Goal: Find specific page/section: Find specific page/section

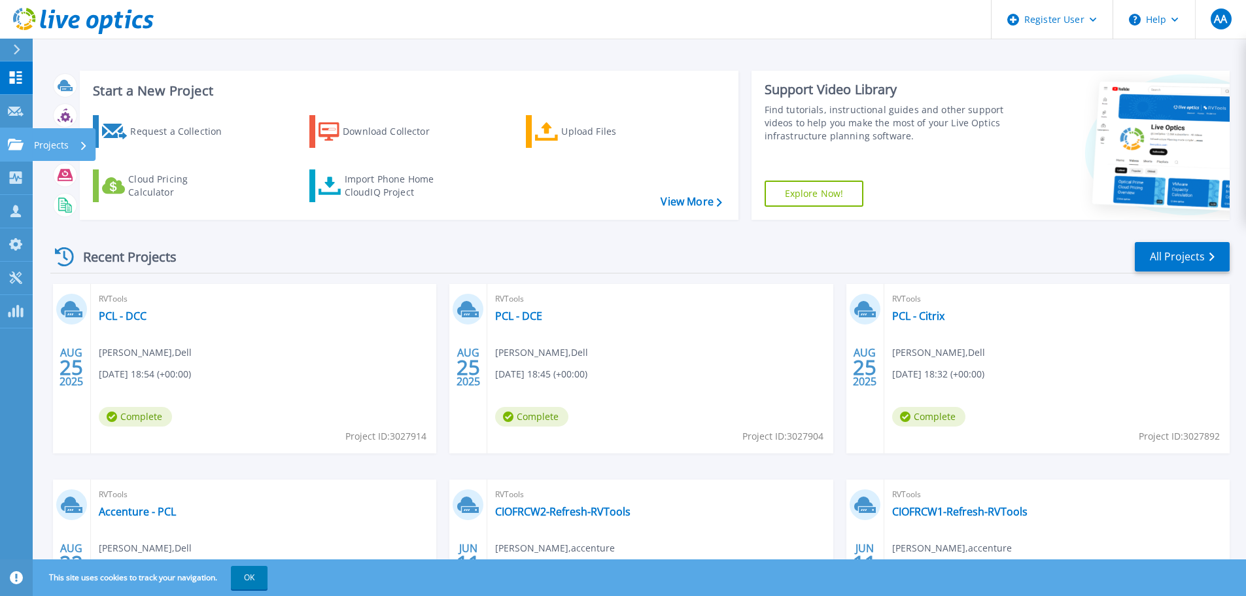
click at [37, 147] on p "Projects" at bounding box center [51, 145] width 35 height 34
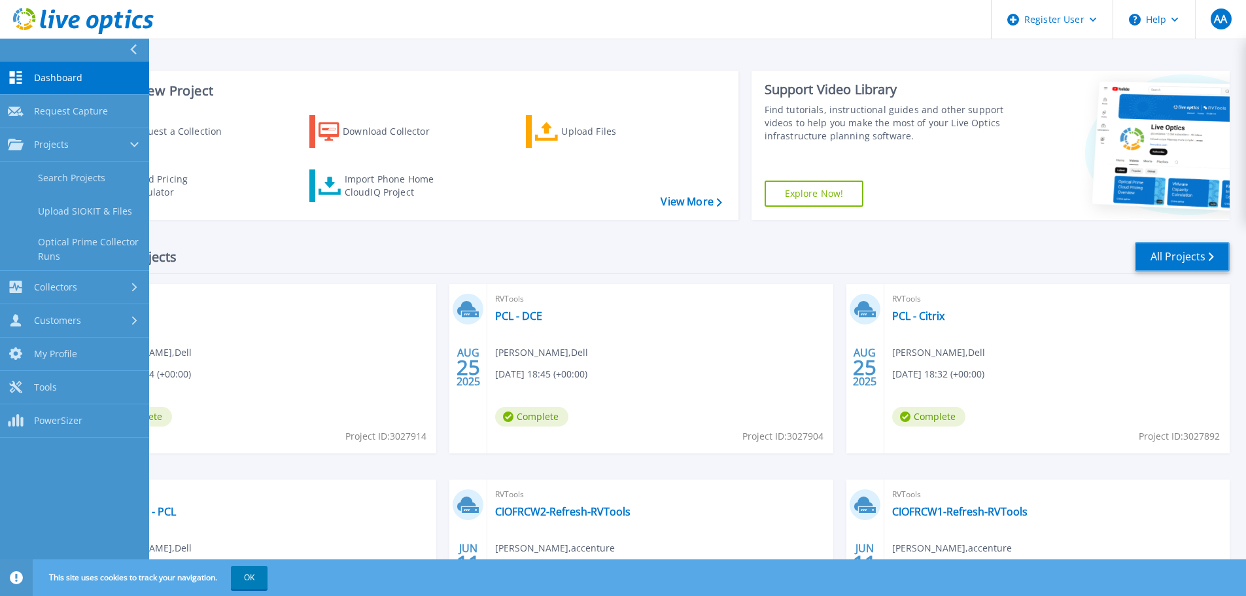
click at [1156, 258] on link "All Projects" at bounding box center [1182, 256] width 95 height 29
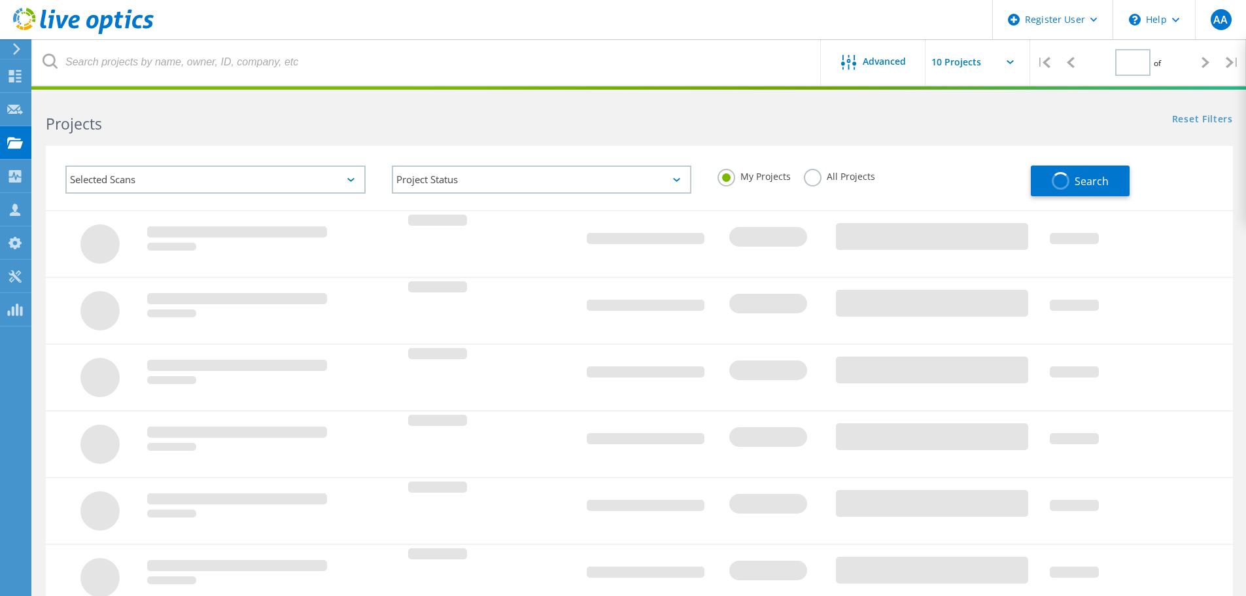
type input "1"
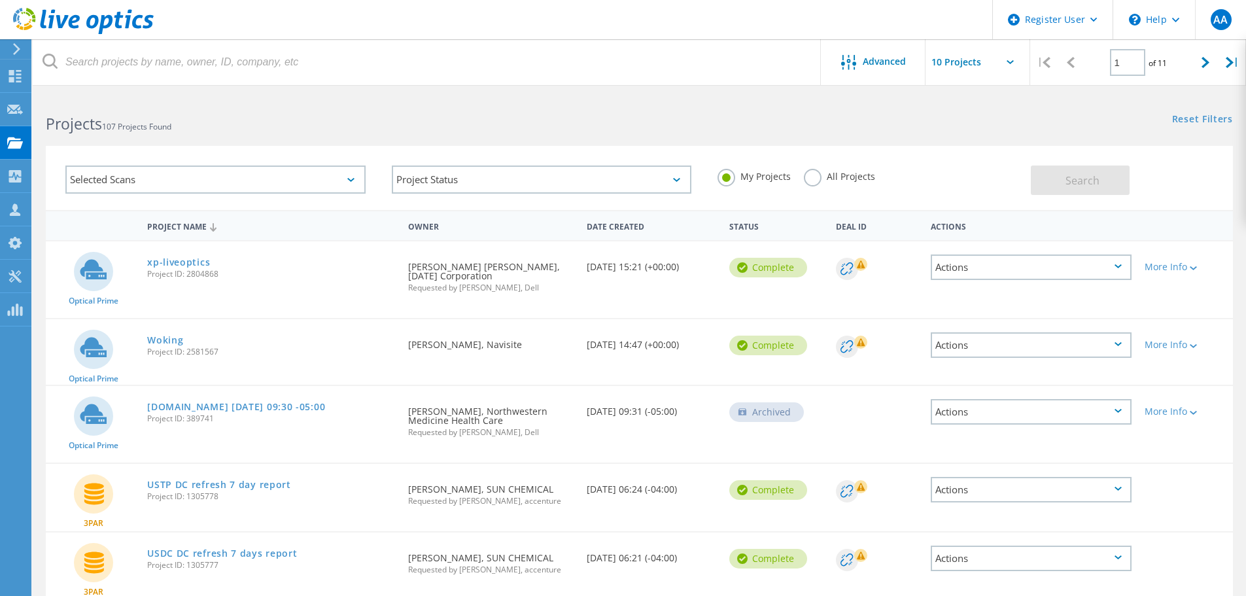
click at [808, 175] on label "All Projects" at bounding box center [839, 175] width 71 height 12
click at [0, 0] on input "All Projects" at bounding box center [0, 0] width 0 height 0
click at [752, 184] on div "My Projects" at bounding box center [754, 178] width 73 height 19
click at [737, 181] on label "My Projects" at bounding box center [754, 175] width 73 height 12
click at [0, 0] on input "My Projects" at bounding box center [0, 0] width 0 height 0
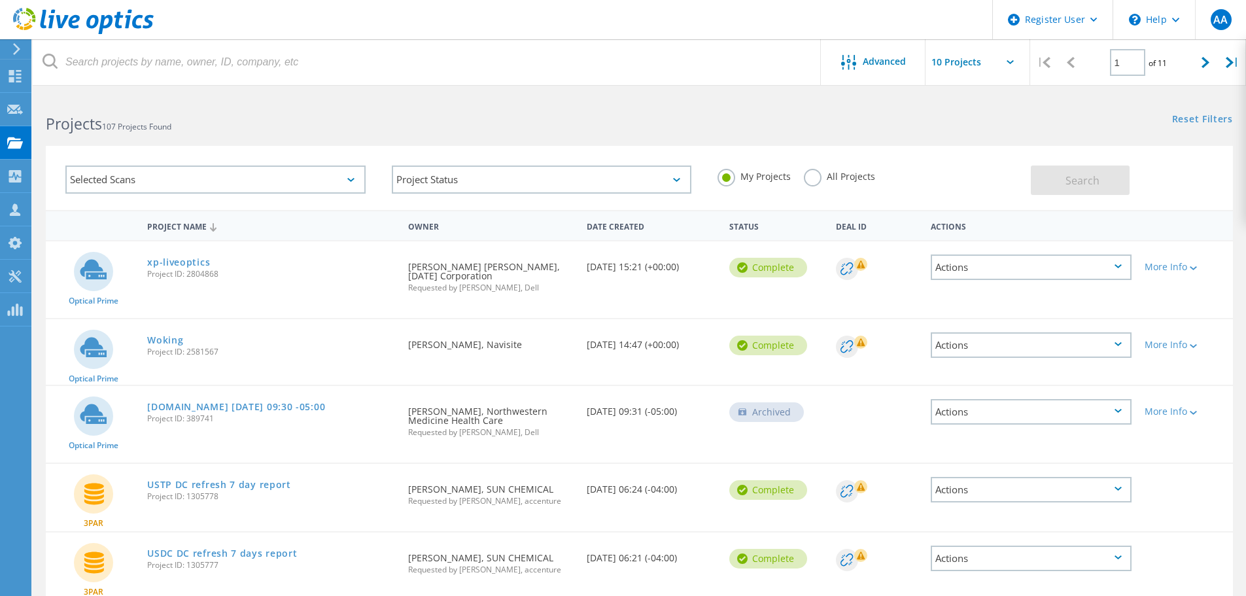
click at [184, 180] on div "Selected Scans" at bounding box center [215, 179] width 300 height 28
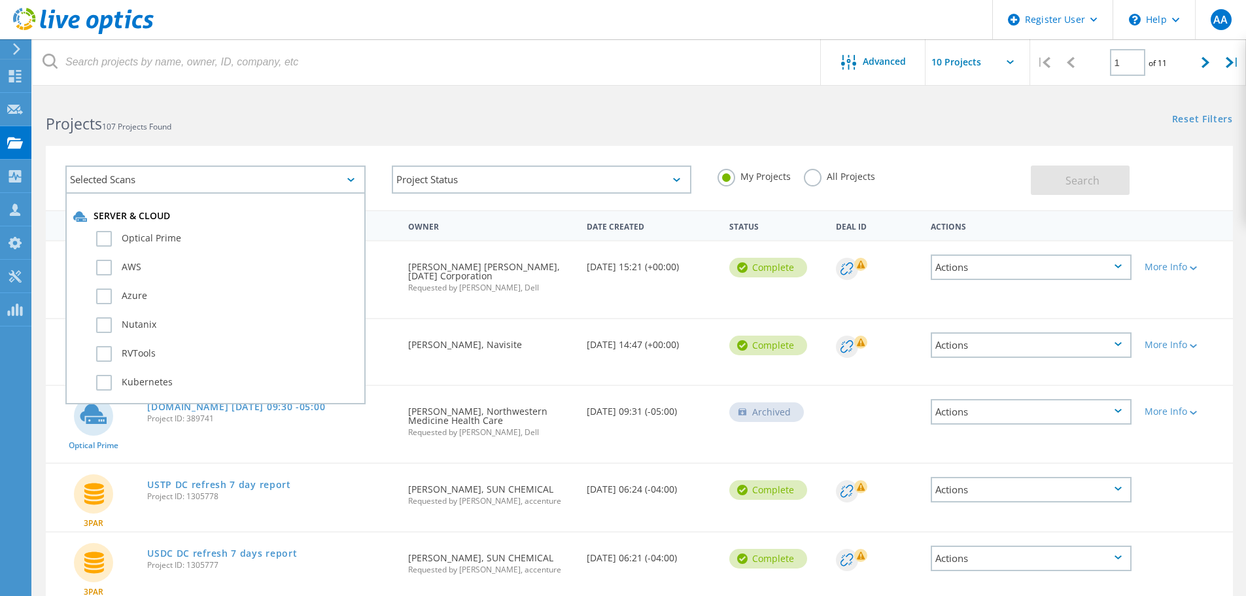
click at [185, 180] on div "Selected Scans" at bounding box center [215, 179] width 300 height 28
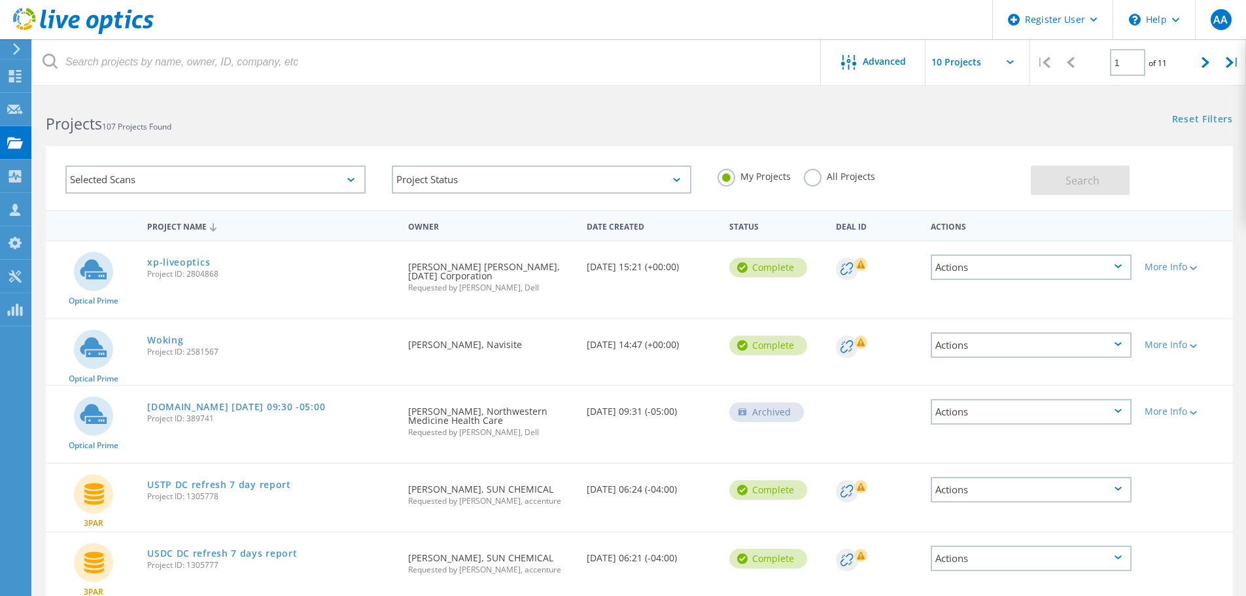
click at [814, 181] on label "All Projects" at bounding box center [839, 175] width 71 height 12
click at [0, 0] on input "All Projects" at bounding box center [0, 0] width 0 height 0
click at [1123, 167] on button "Search" at bounding box center [1080, 179] width 99 height 29
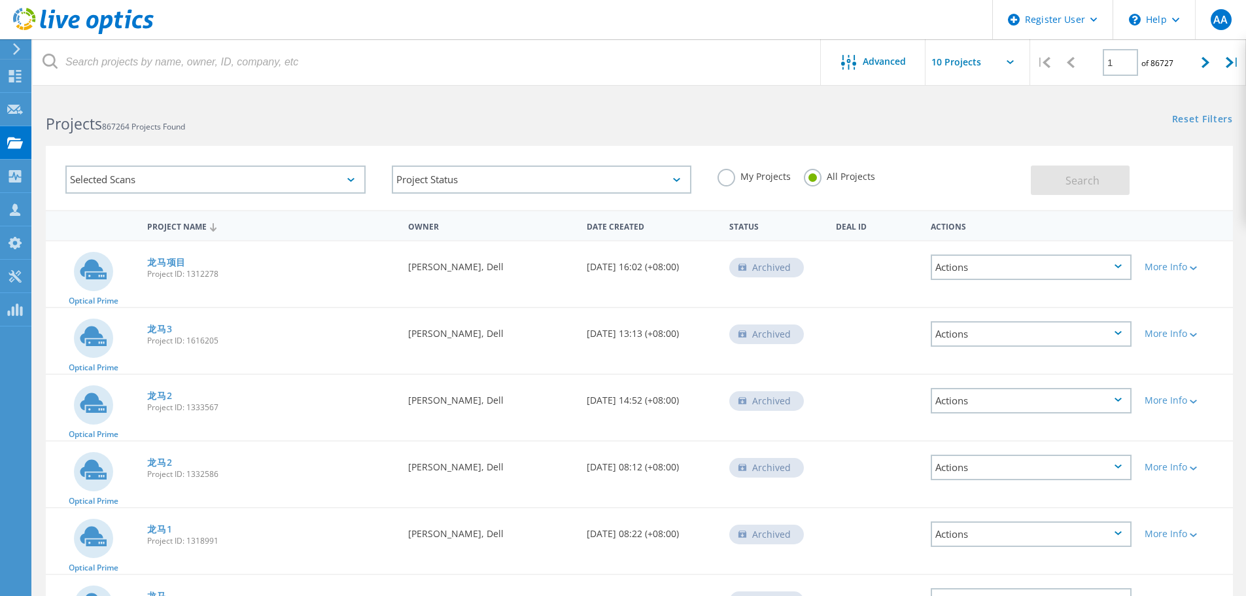
click at [718, 171] on label "My Projects" at bounding box center [754, 175] width 73 height 12
click at [0, 0] on input "My Projects" at bounding box center [0, 0] width 0 height 0
click at [18, 137] on icon at bounding box center [15, 143] width 16 height 12
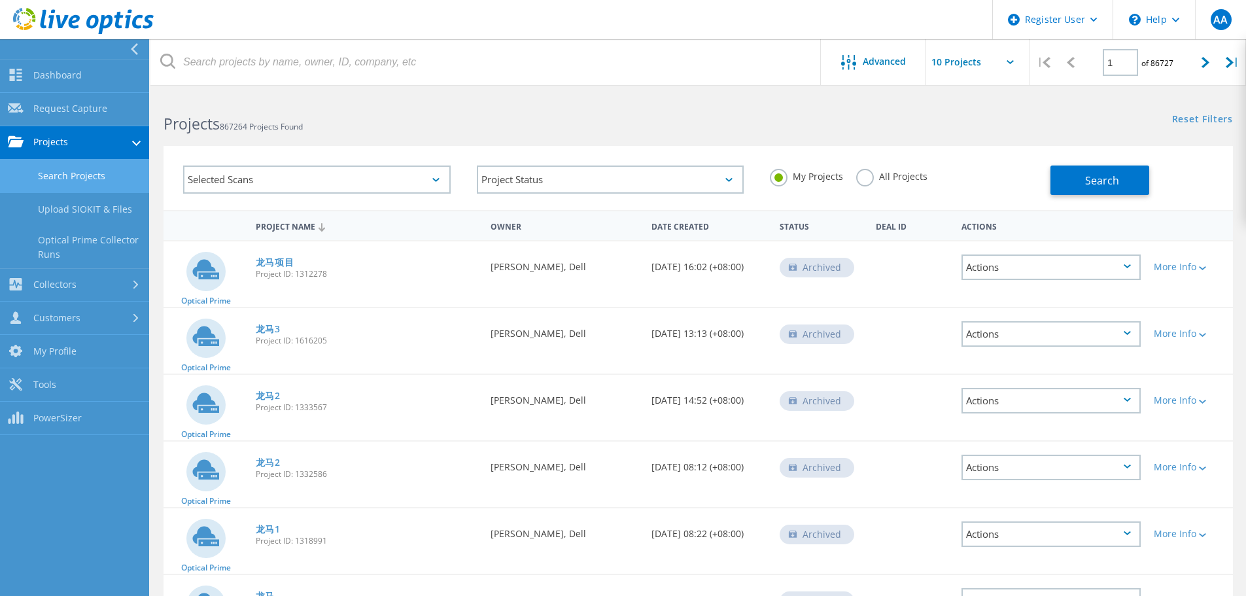
click at [69, 132] on link "Projects" at bounding box center [74, 142] width 149 height 33
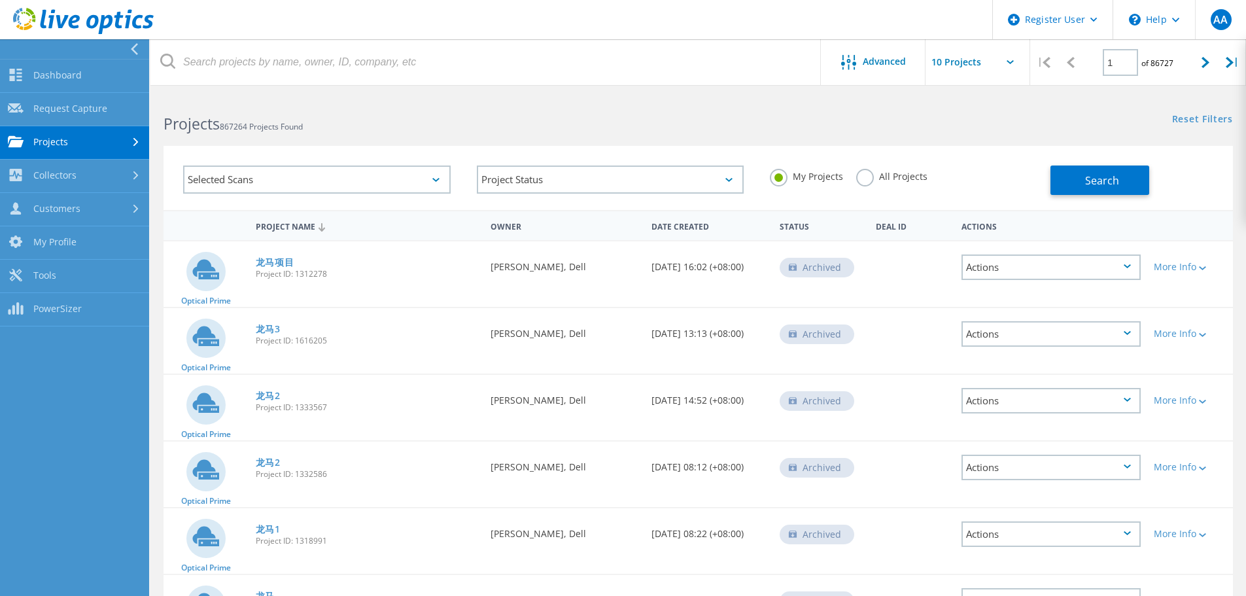
click at [60, 145] on link "Projects" at bounding box center [74, 142] width 149 height 33
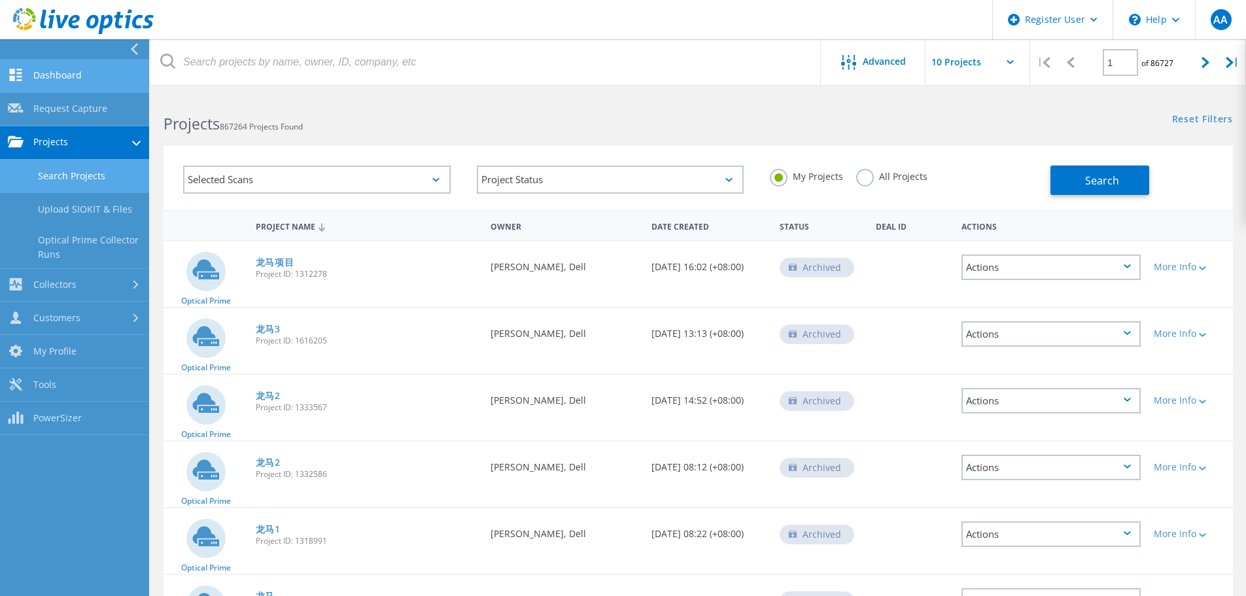
click at [65, 77] on link "Dashboard" at bounding box center [74, 76] width 149 height 33
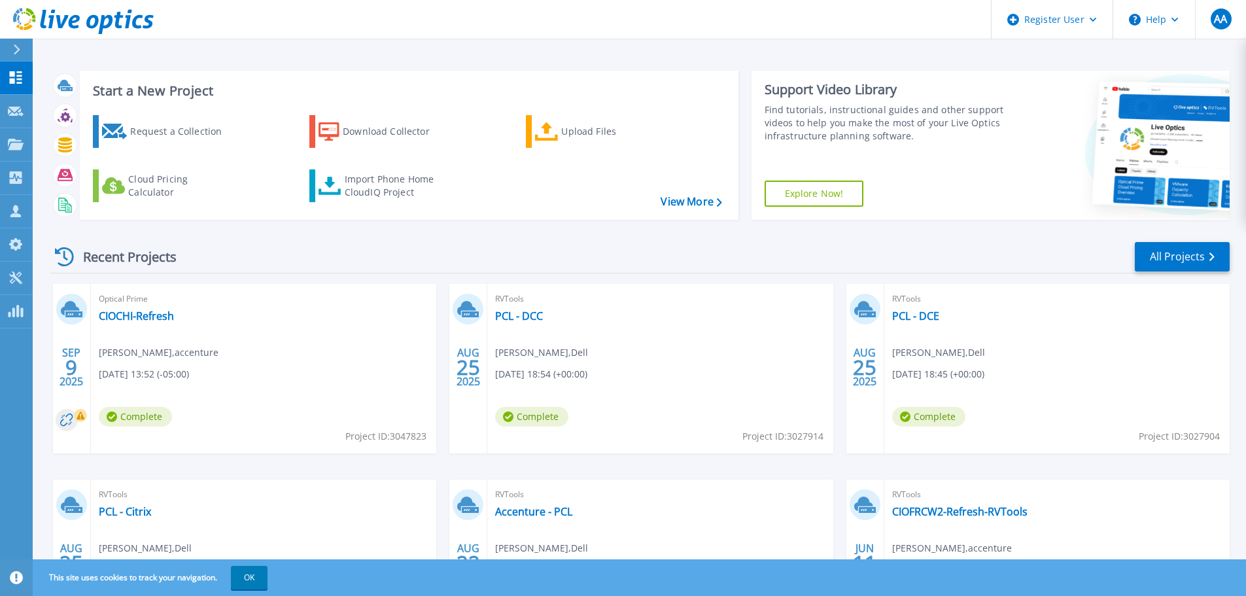
click at [394, 431] on span "Project ID: 3047823" at bounding box center [385, 436] width 81 height 14
drag, startPoint x: 394, startPoint y: 432, endPoint x: 425, endPoint y: 432, distance: 30.1
click at [425, 432] on span "Project ID: 3047823" at bounding box center [385, 436] width 81 height 14
copy span "3047823"
